Goal: Information Seeking & Learning: Learn about a topic

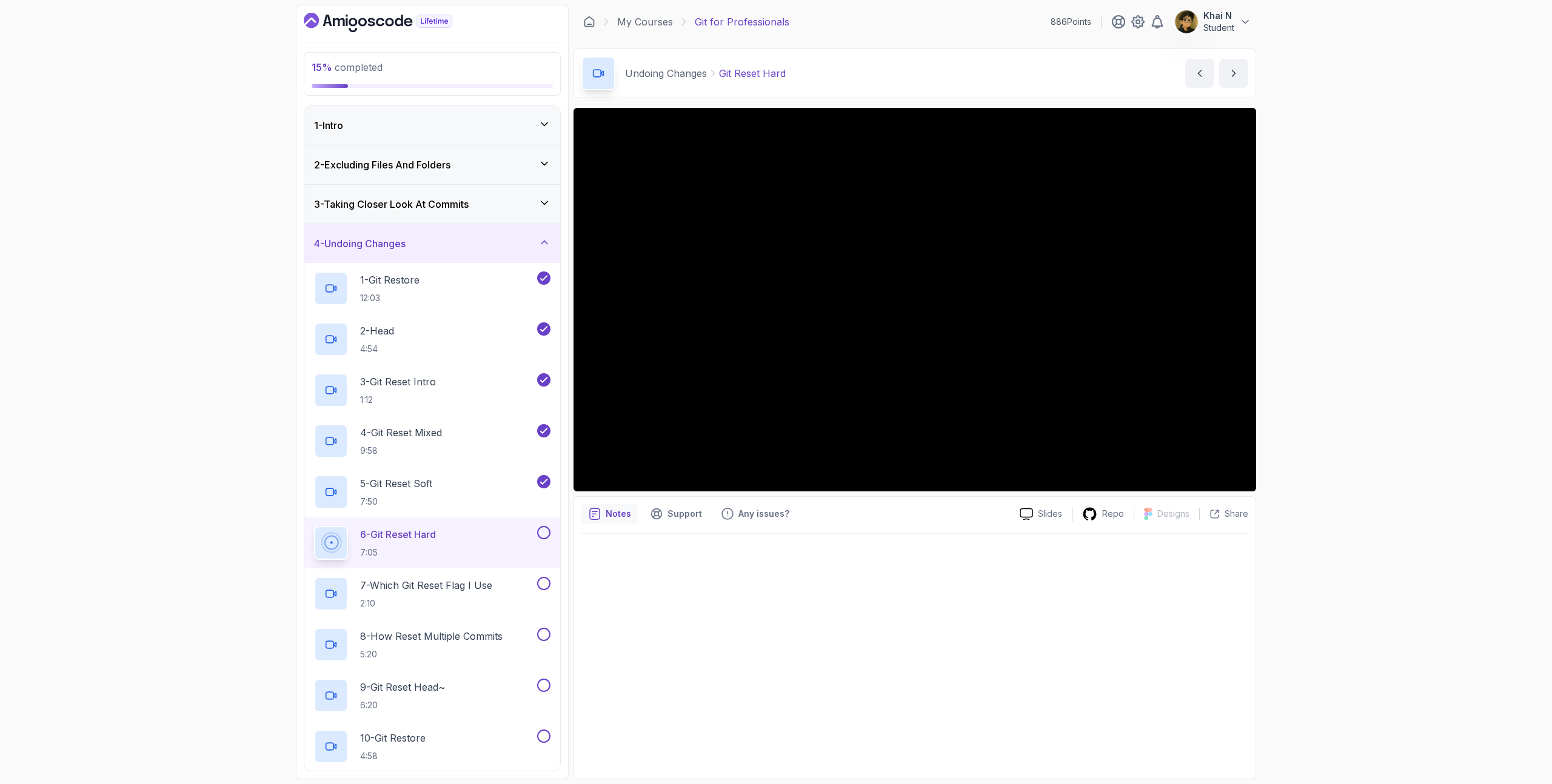
scroll to position [257, 0]
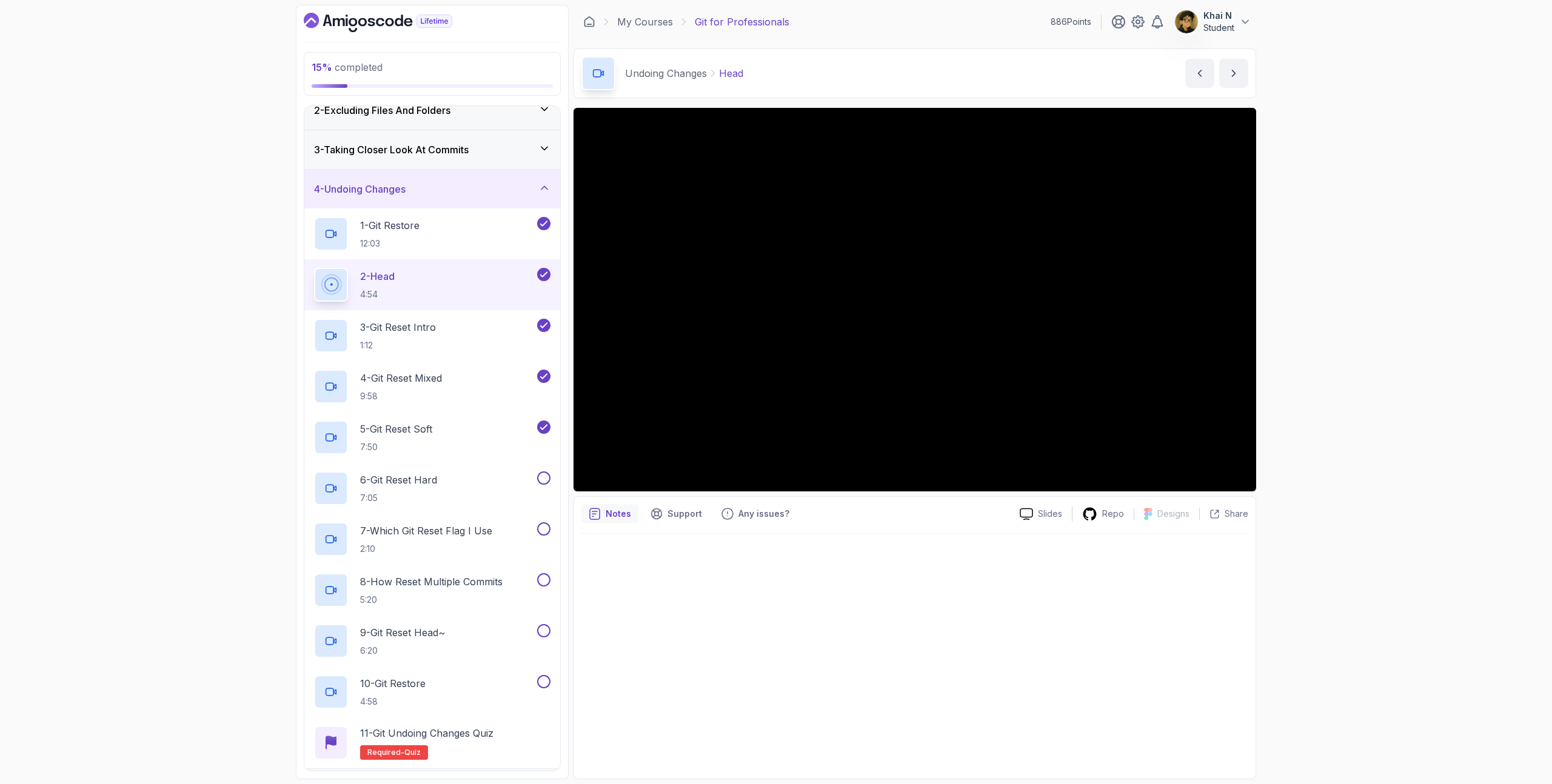
scroll to position [76, 0]
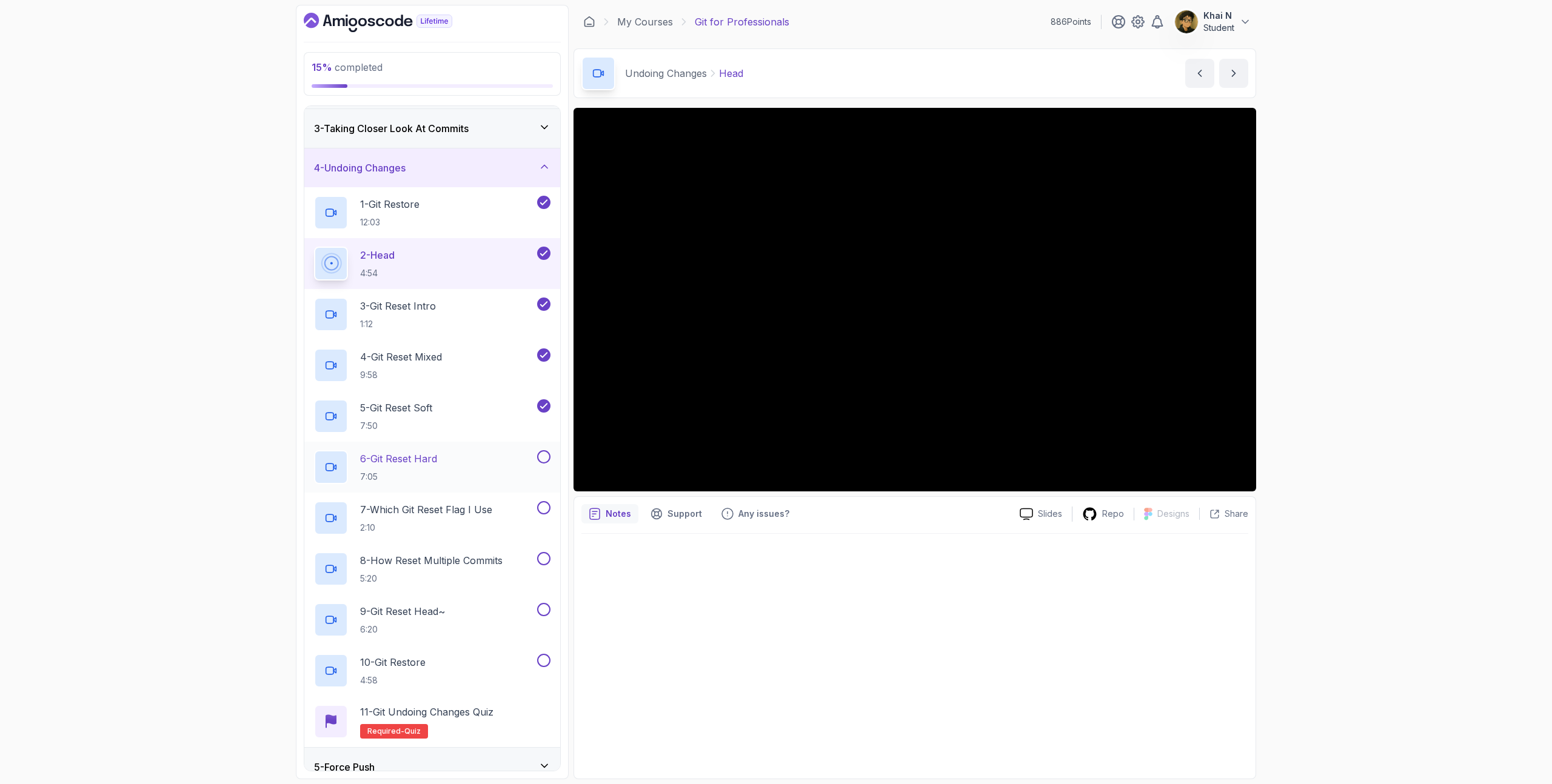
click at [461, 464] on div "6 - Git Reset Hard 7:05" at bounding box center [424, 467] width 221 height 34
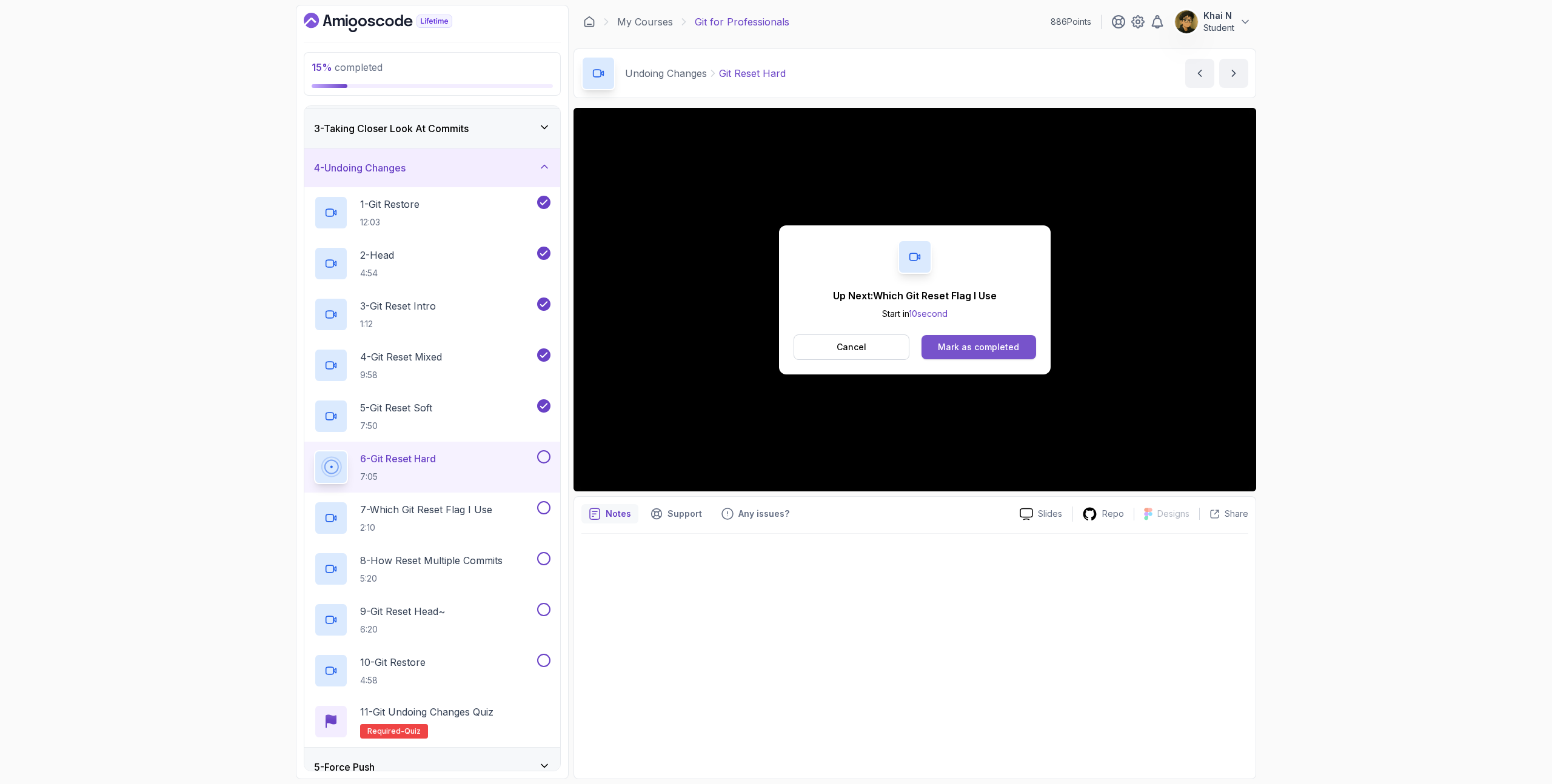
click at [982, 355] on button "Mark as completed" at bounding box center [978, 347] width 115 height 24
click at [971, 341] on div "Mark as completed" at bounding box center [978, 347] width 81 height 12
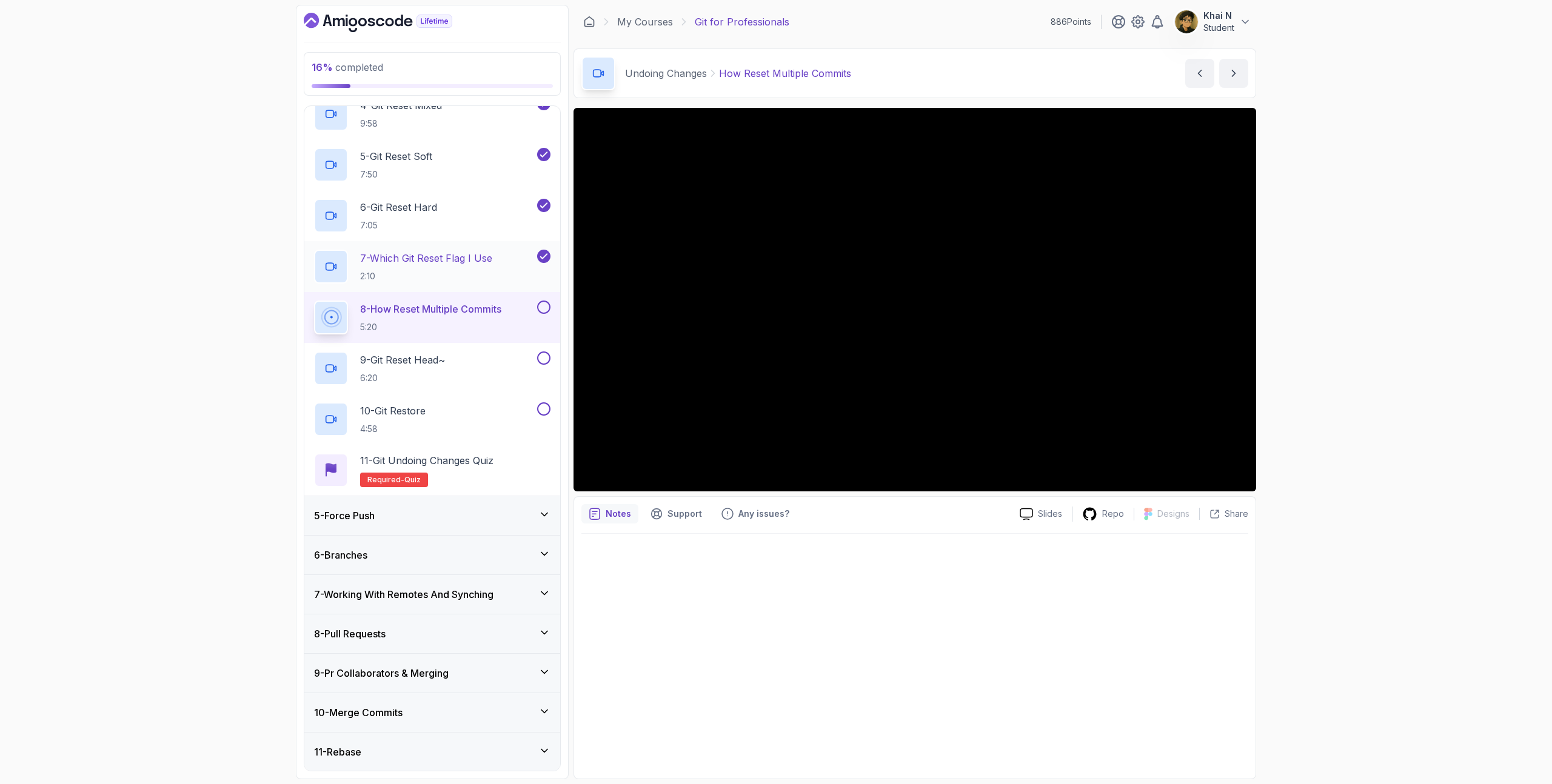
scroll to position [332, 0]
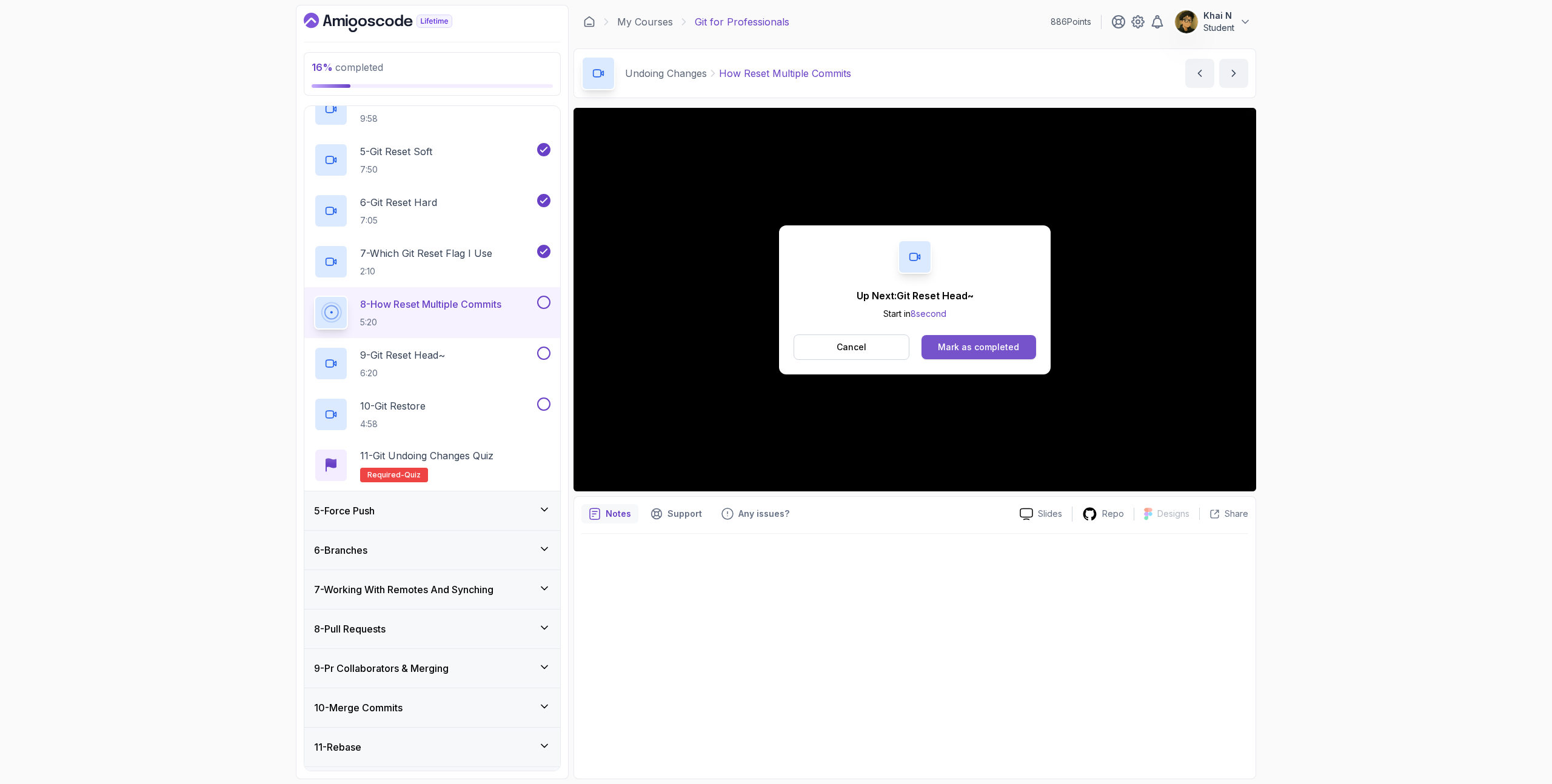
click at [1003, 354] on button "Mark as completed" at bounding box center [978, 347] width 115 height 24
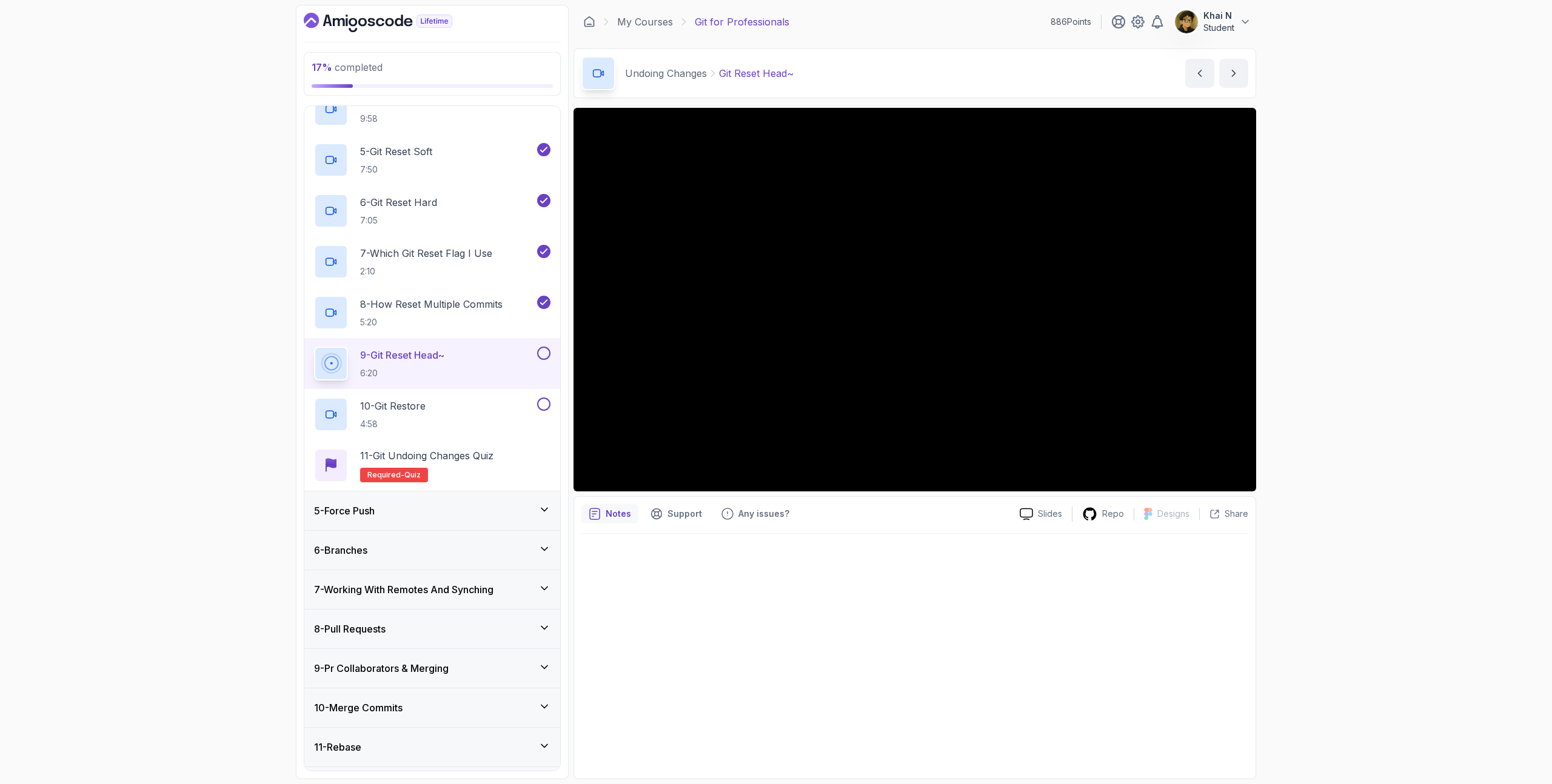
click at [492, 509] on div "5 - Force Push" at bounding box center [432, 511] width 236 height 15
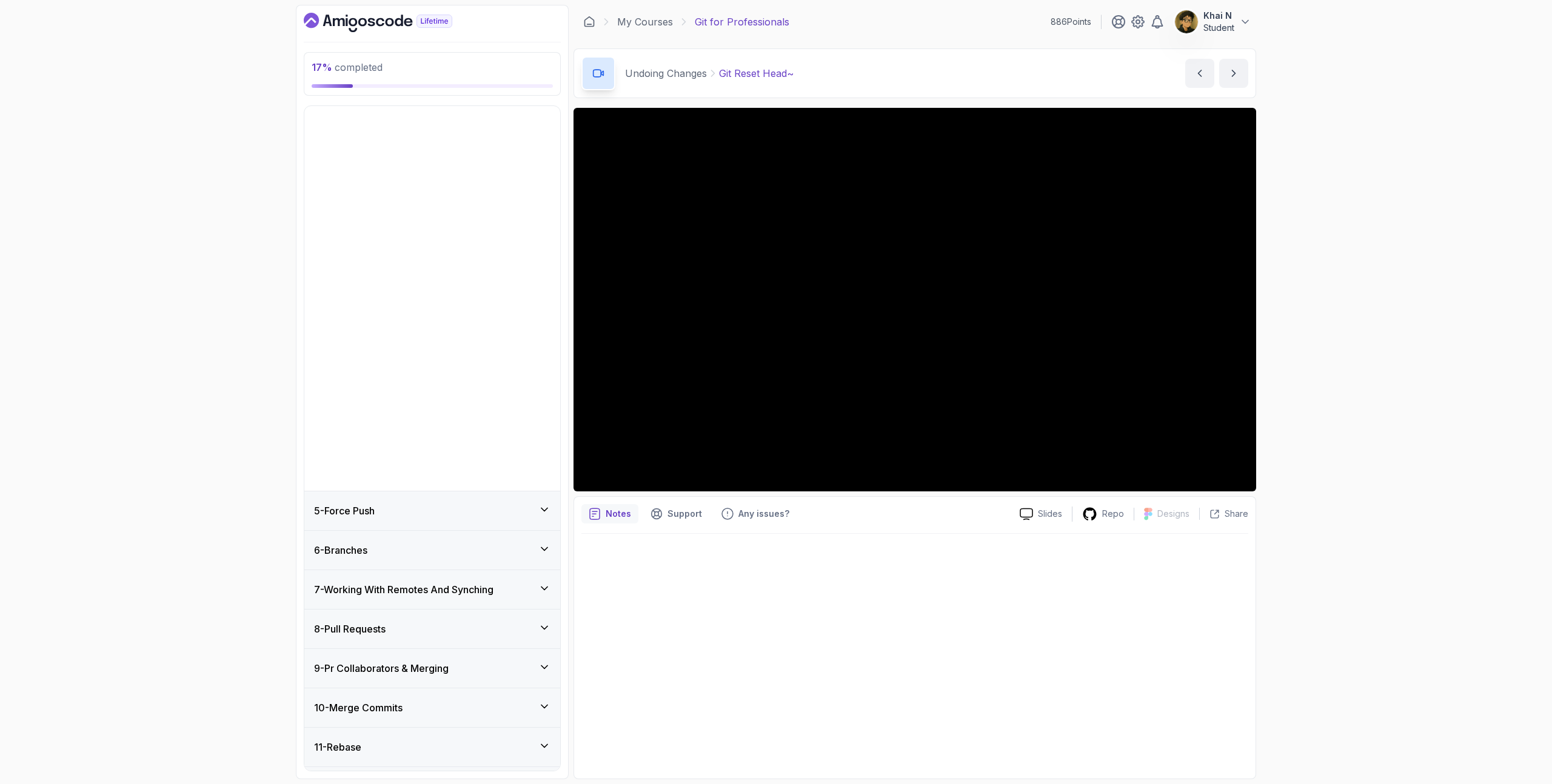
scroll to position [122, 0]
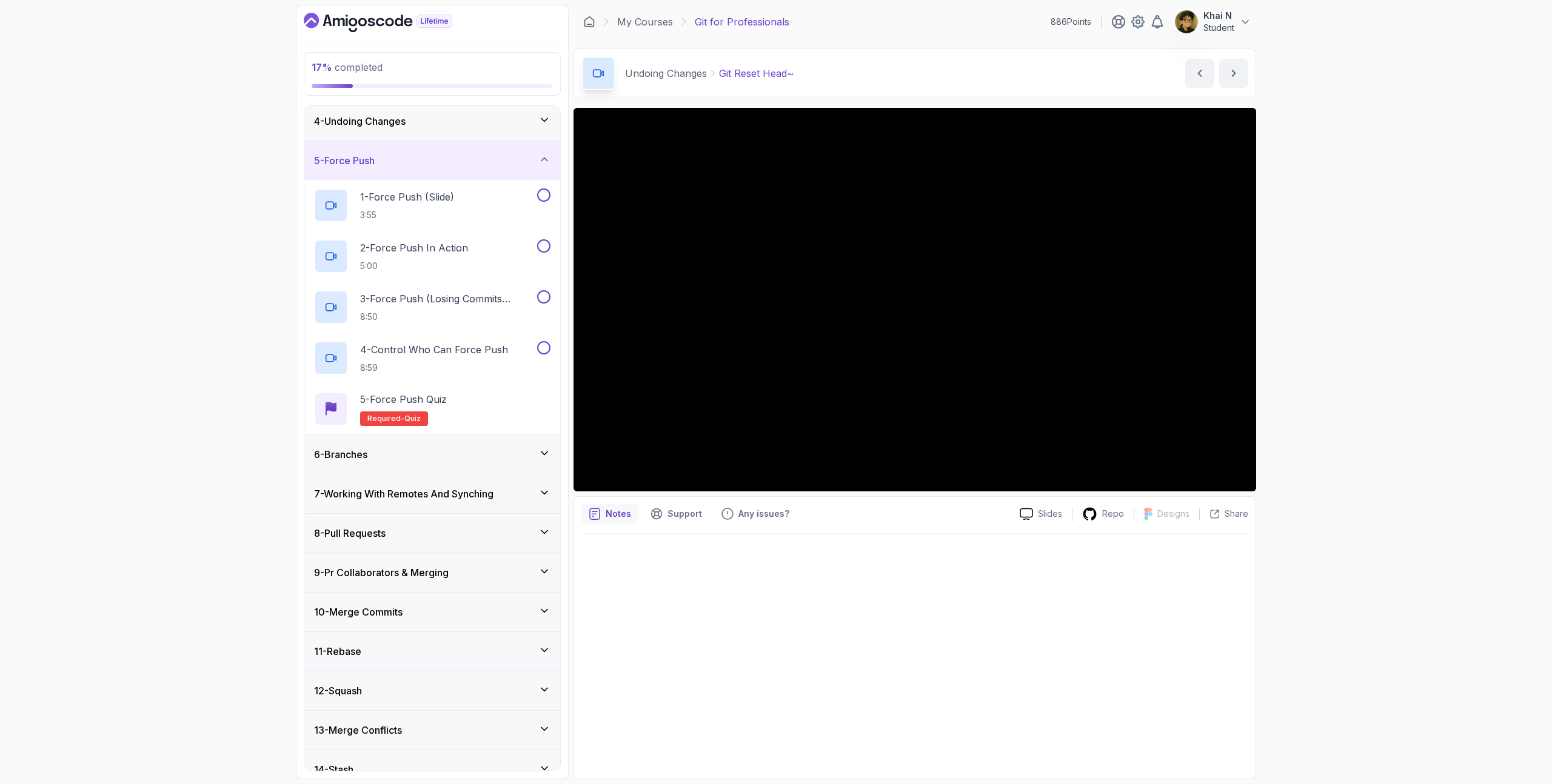
click at [507, 450] on div "6 - Branches" at bounding box center [432, 455] width 236 height 15
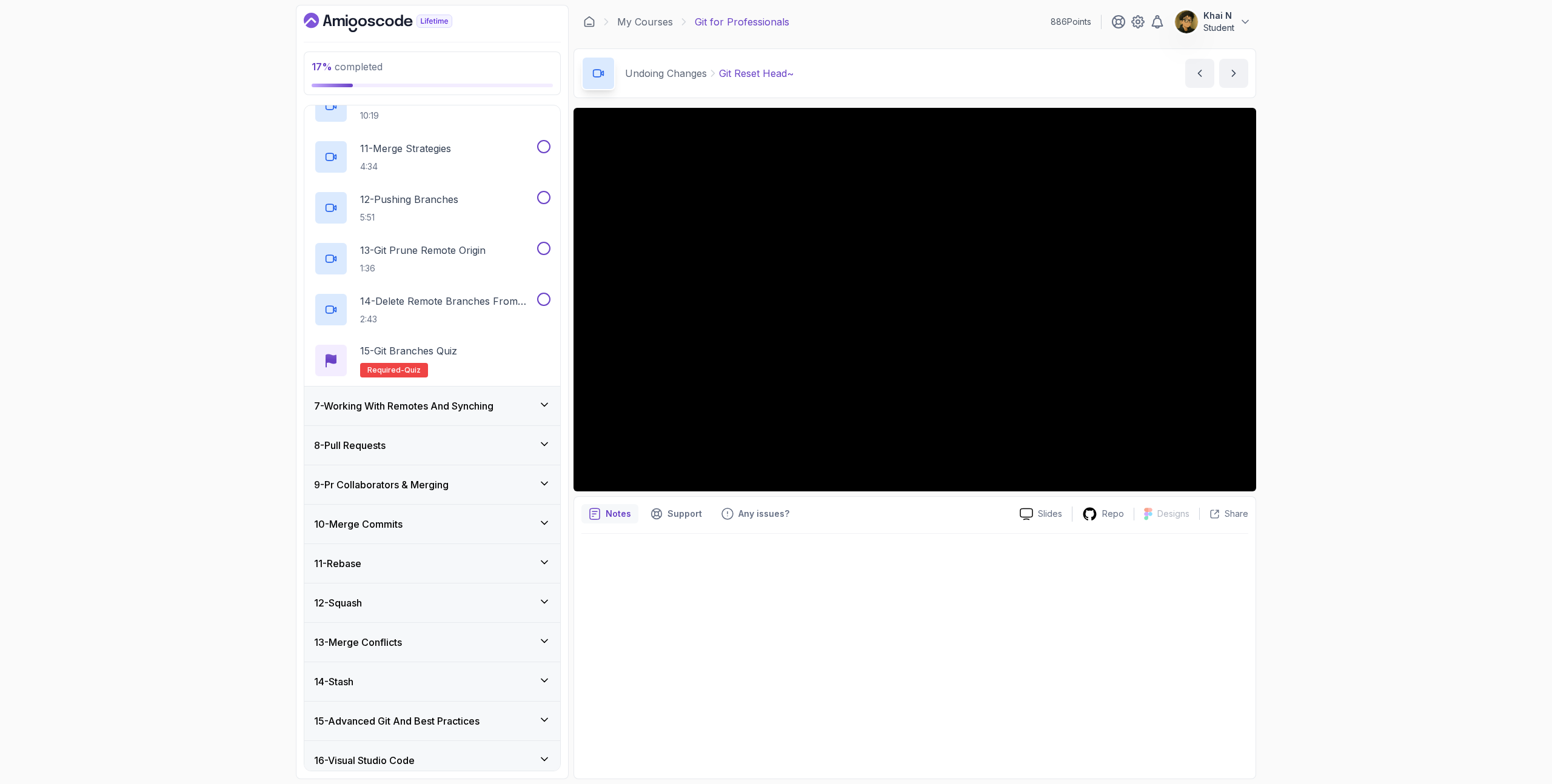
click at [493, 444] on div "8 - Pull Requests" at bounding box center [432, 445] width 236 height 15
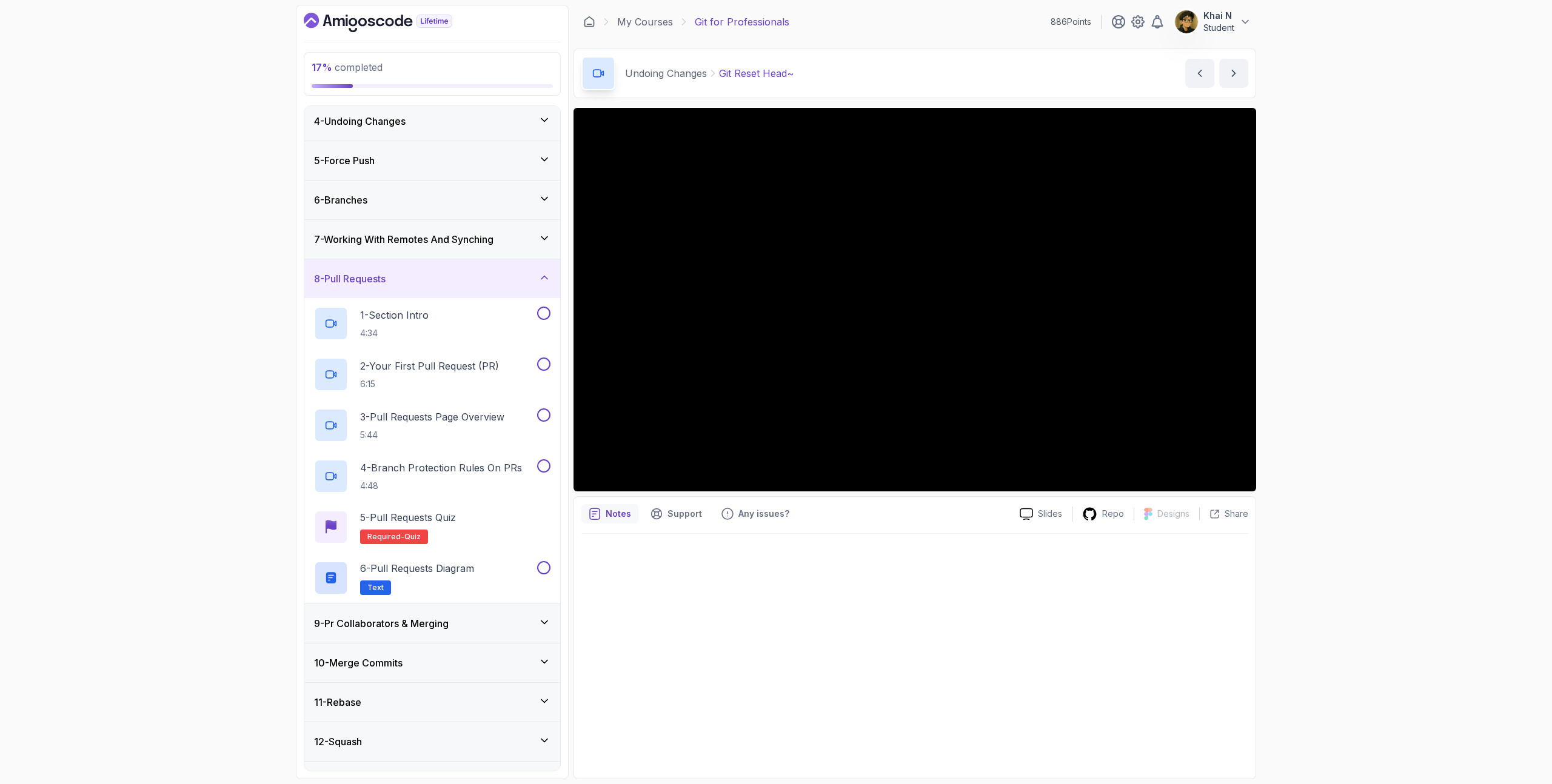
click at [501, 204] on div "6 - Branches" at bounding box center [432, 200] width 236 height 15
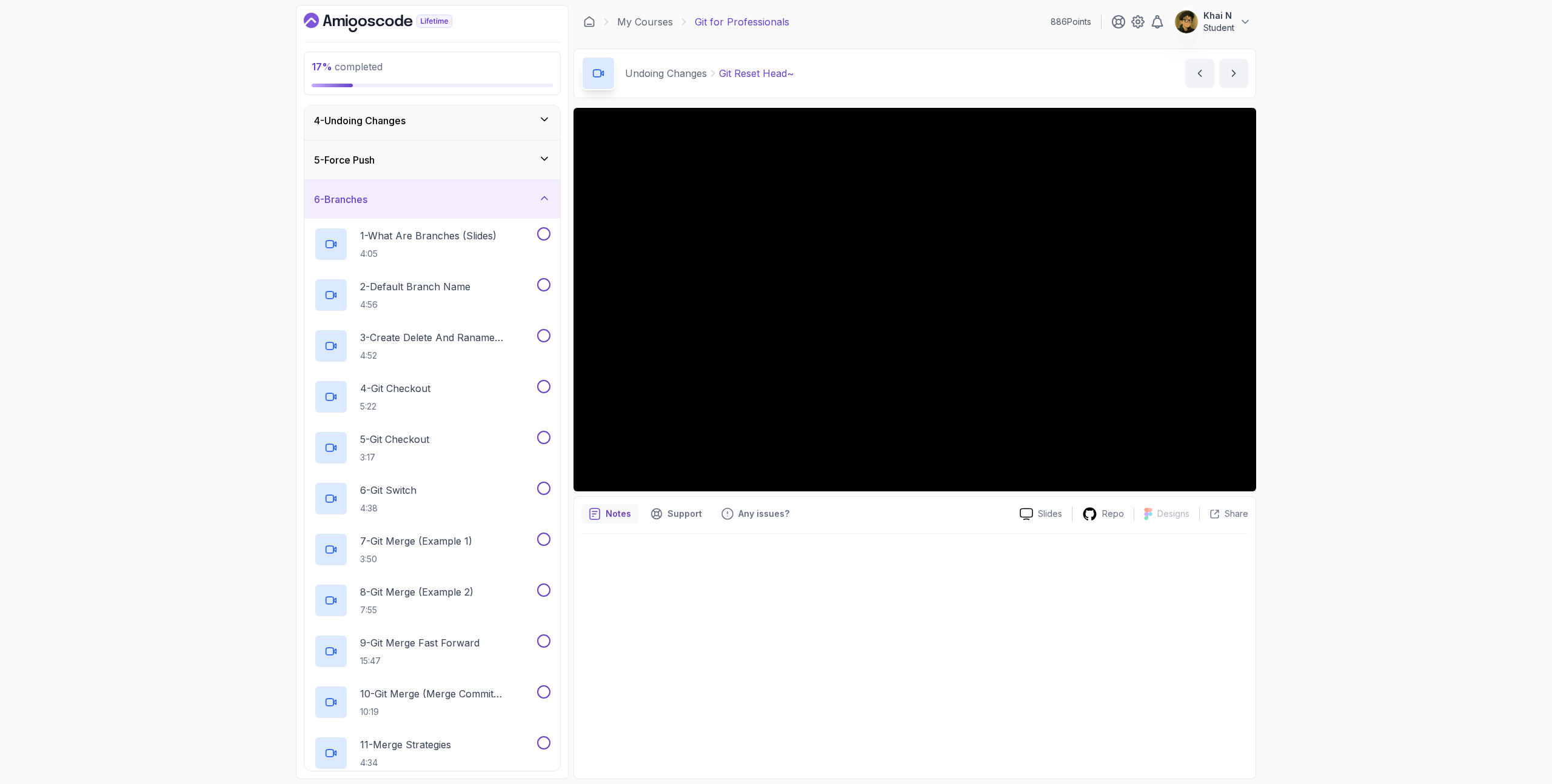
click at [515, 161] on div "5 - Force Push" at bounding box center [432, 160] width 236 height 15
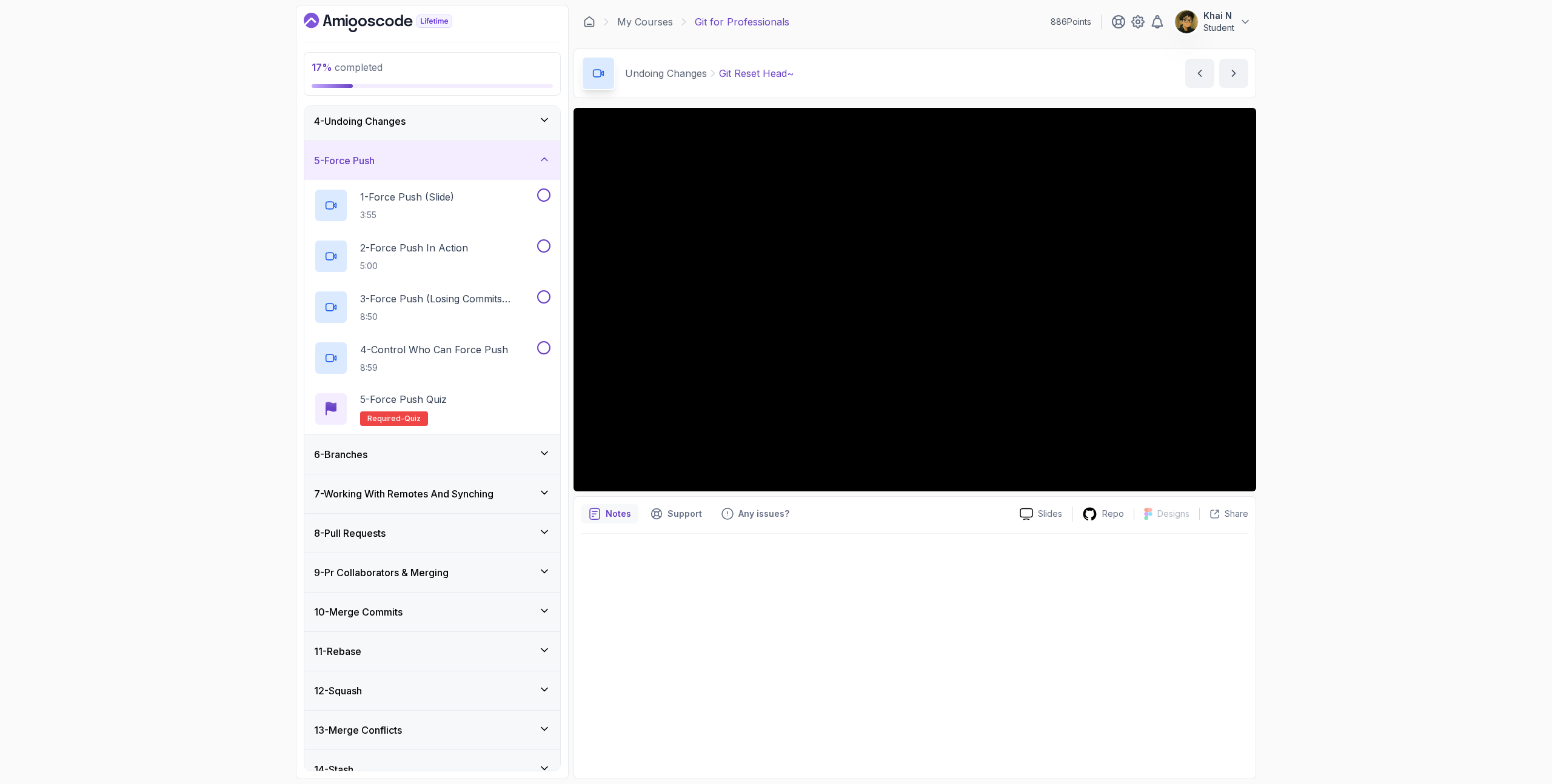
click at [500, 130] on div "4 - Undoing Changes" at bounding box center [432, 121] width 256 height 38
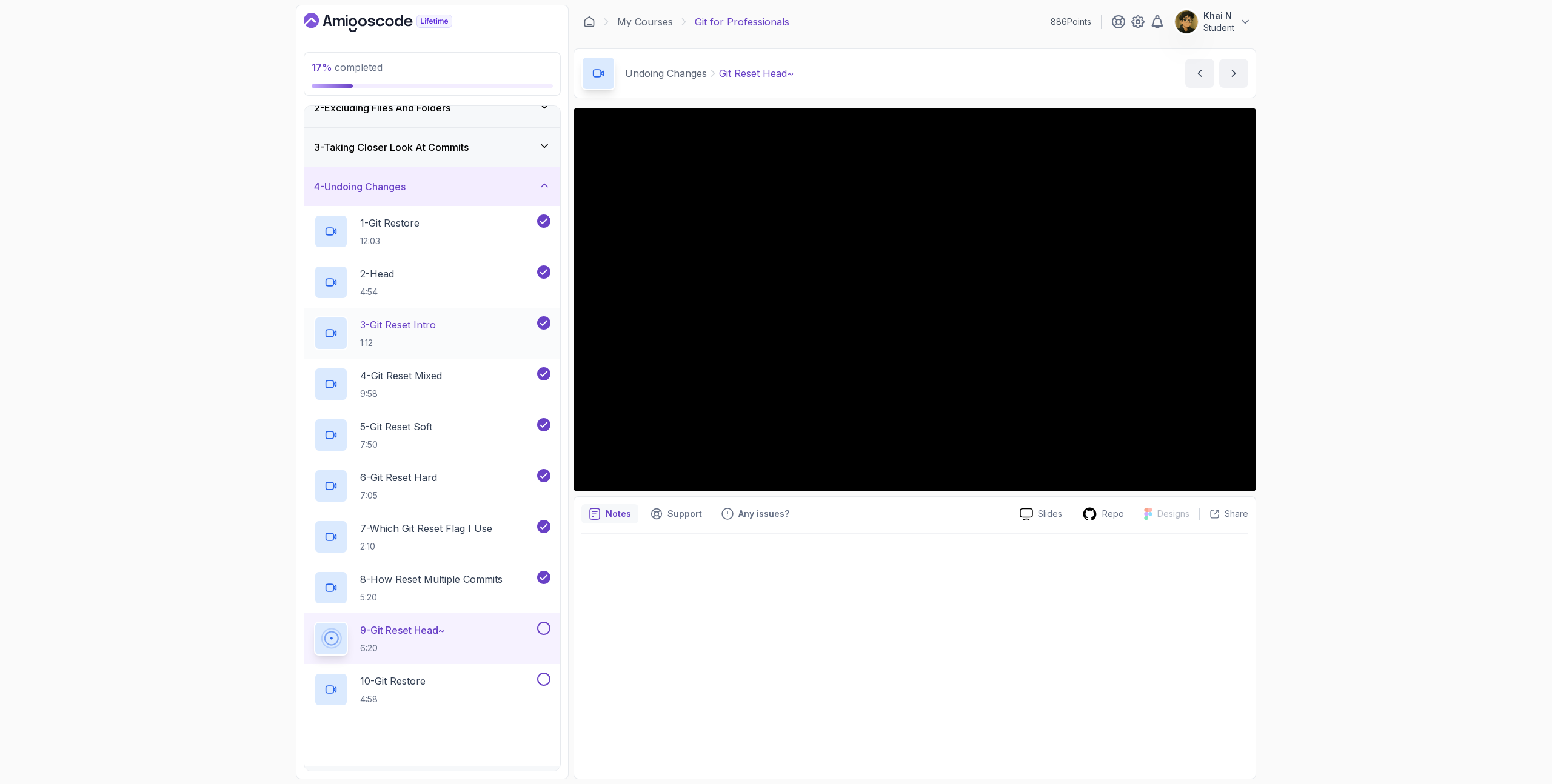
scroll to position [0, 0]
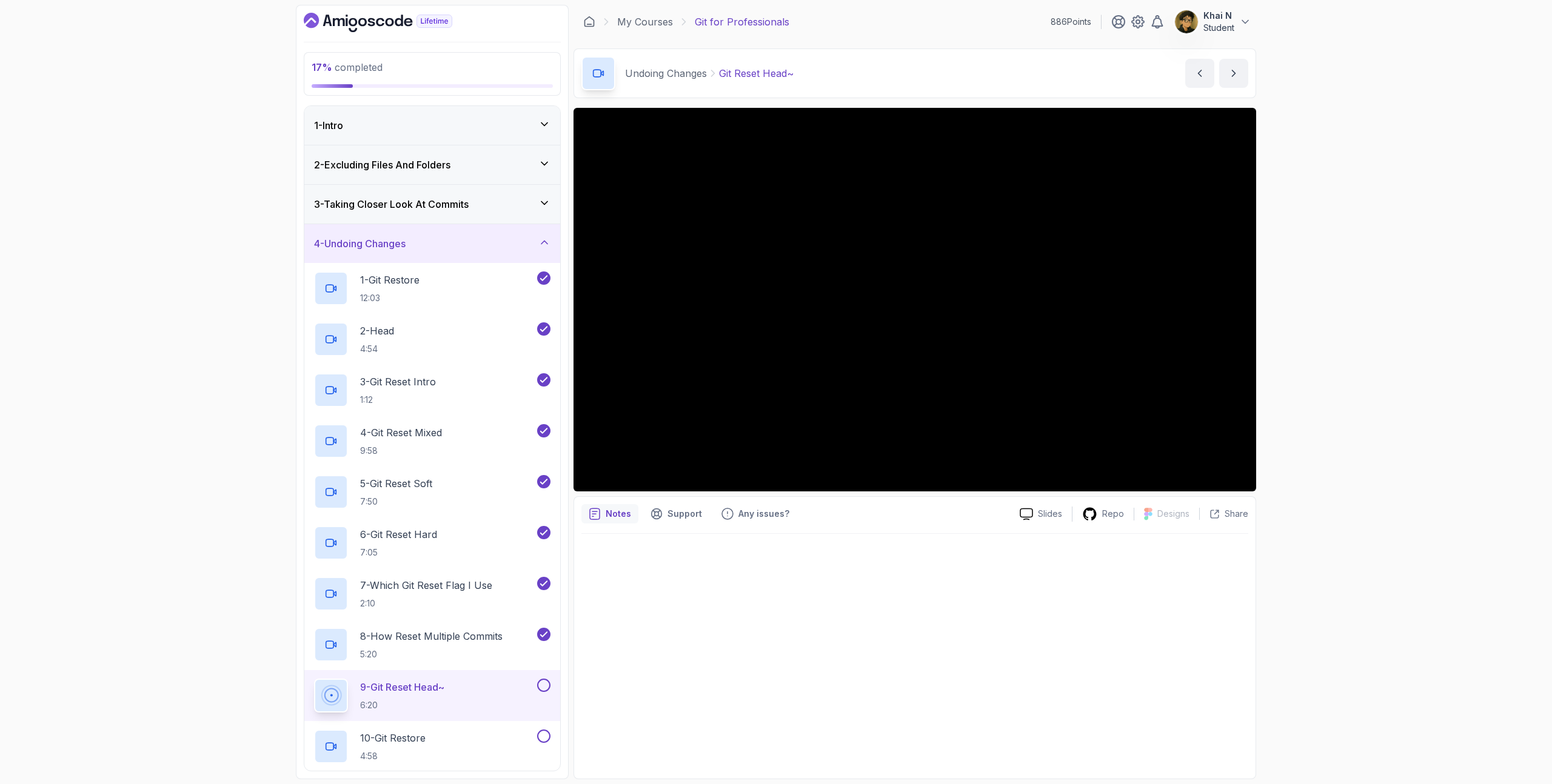
click at [478, 252] on div "4 - Undoing Changes" at bounding box center [432, 243] width 256 height 38
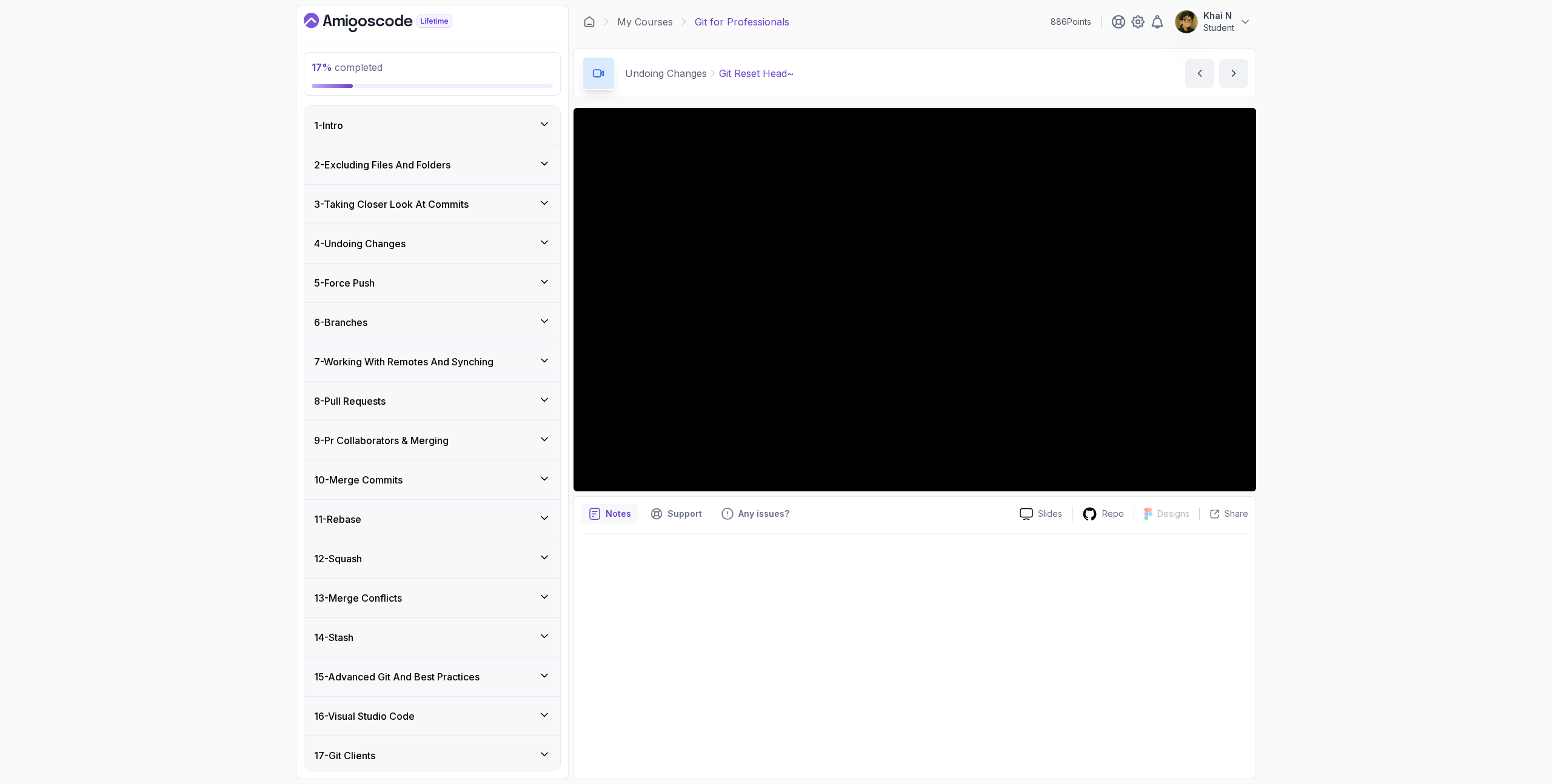
click at [1231, 17] on p "Khai N" at bounding box center [1219, 16] width 31 height 12
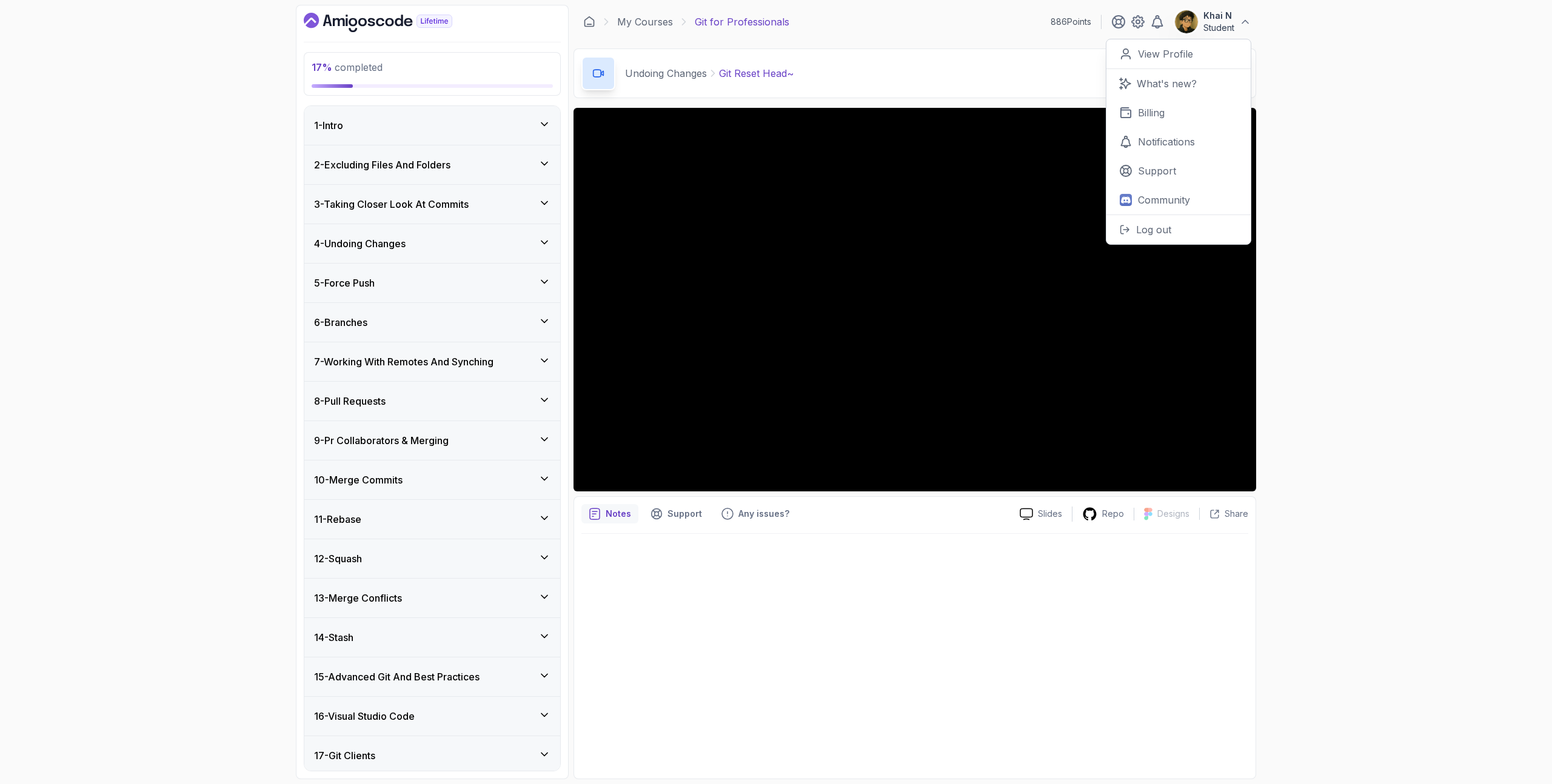
click at [1331, 57] on div "17 % completed 1 - Intro 2 - Excluding Files And Folders 3 - Taking Closer Look…" at bounding box center [776, 392] width 1552 height 784
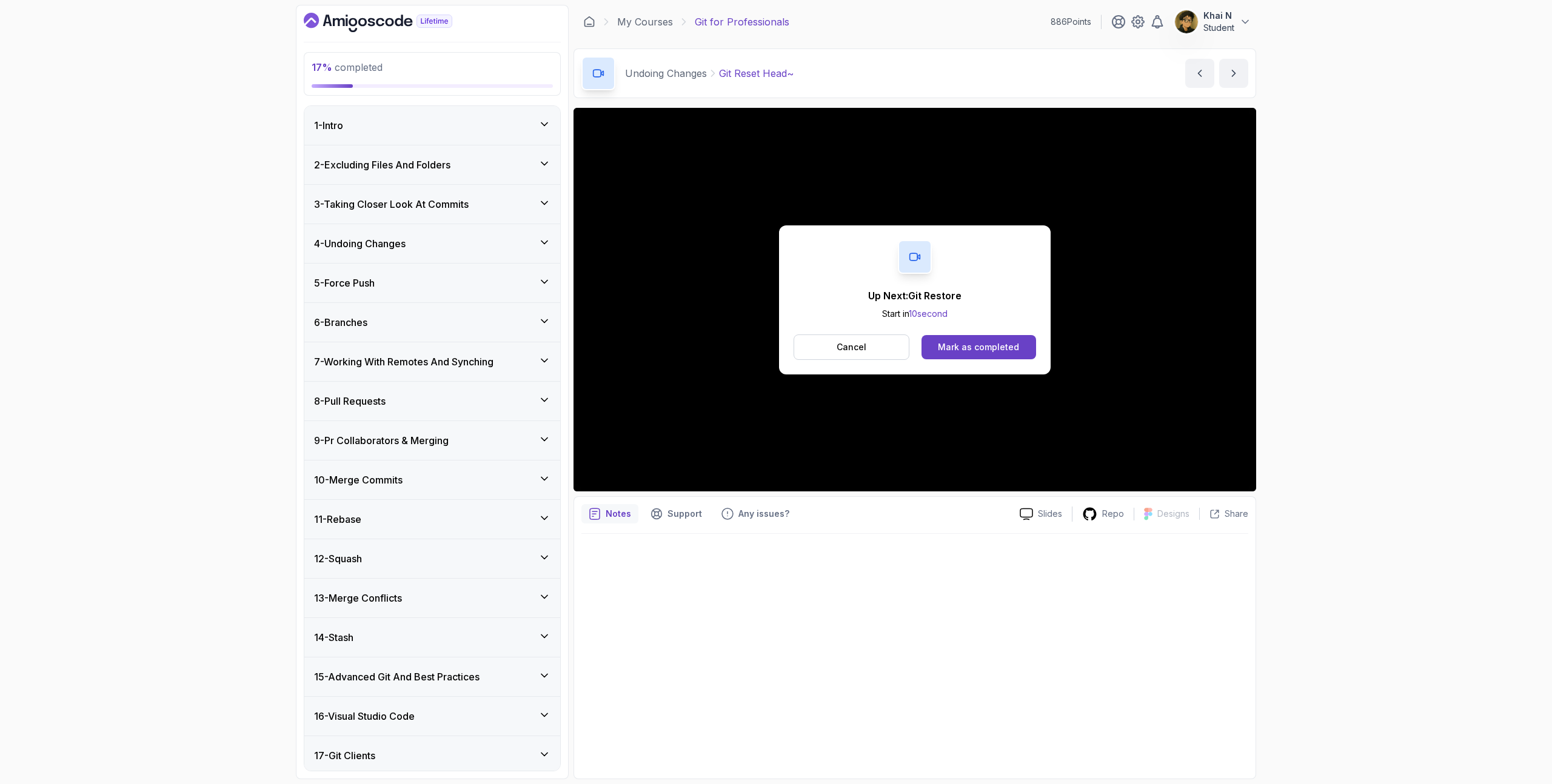
click at [970, 366] on div "Up Next: Git Restore Start in 10 second Cancel Mark as completed" at bounding box center [914, 300] width 271 height 149
click at [966, 354] on button "Mark as completed" at bounding box center [978, 347] width 115 height 24
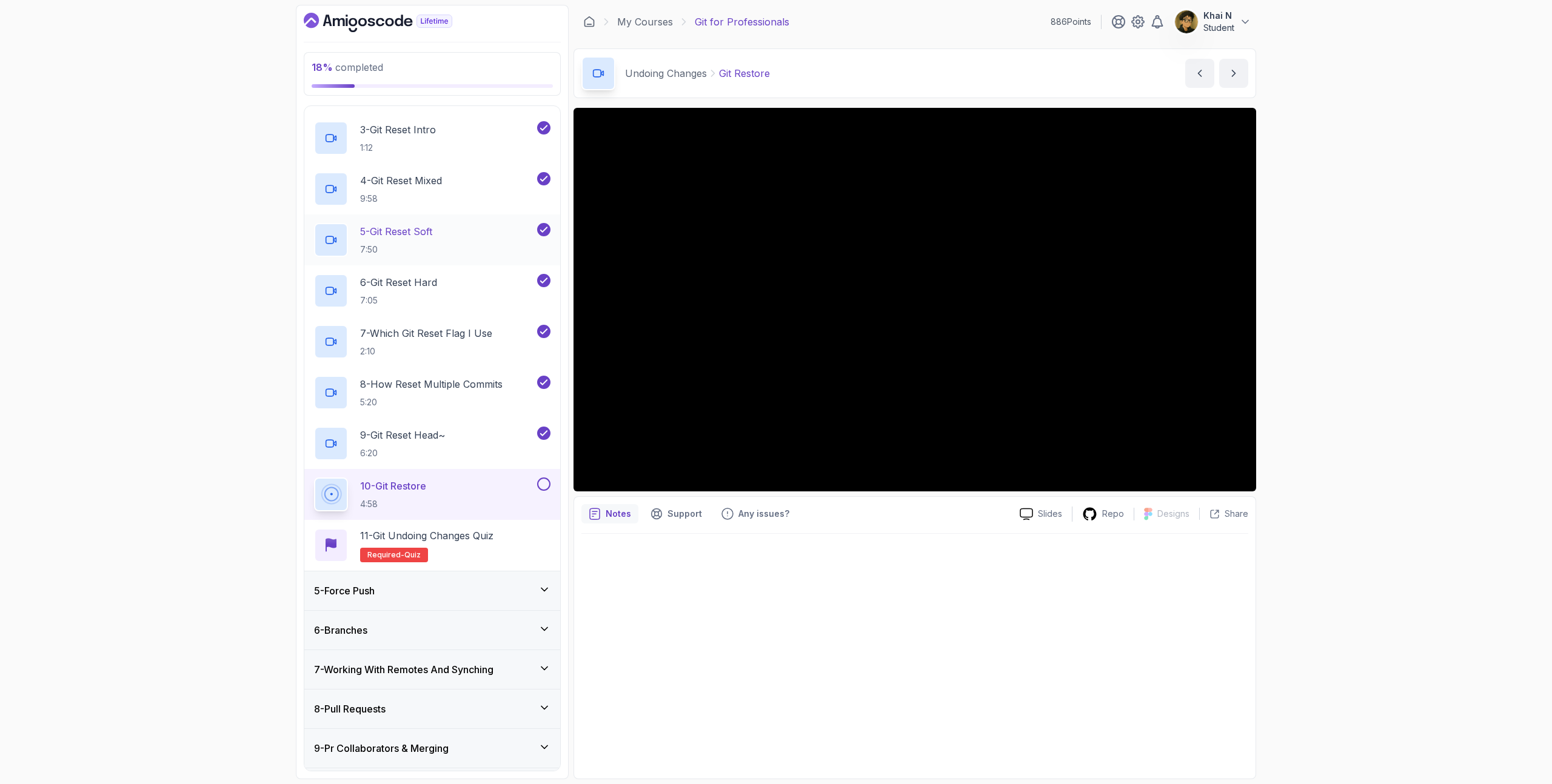
scroll to position [358, 0]
